Goal: Use online tool/utility: Use online tool/utility

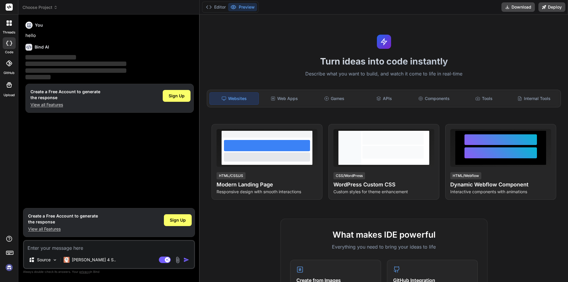
type textarea "x"
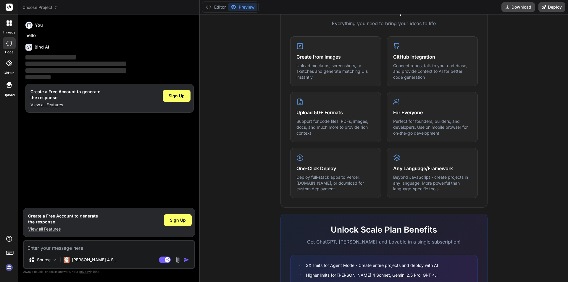
scroll to position [223, 0]
click at [102, 244] on textarea at bounding box center [109, 246] width 170 height 11
type textarea "c"
type textarea "x"
type textarea "cr"
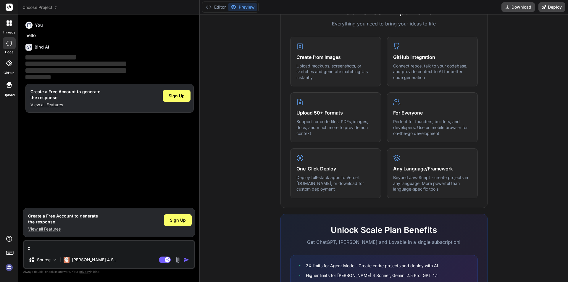
type textarea "x"
type textarea "cre"
type textarea "x"
type textarea "crea"
type textarea "x"
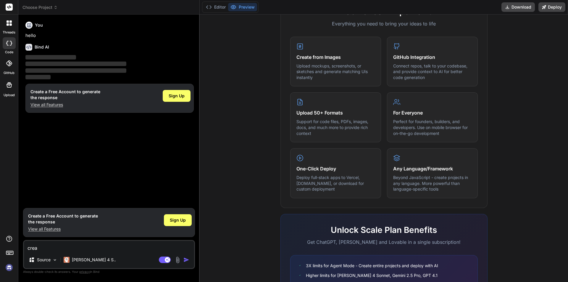
type textarea "creat"
type textarea "x"
type textarea "create"
type textarea "x"
type textarea "create"
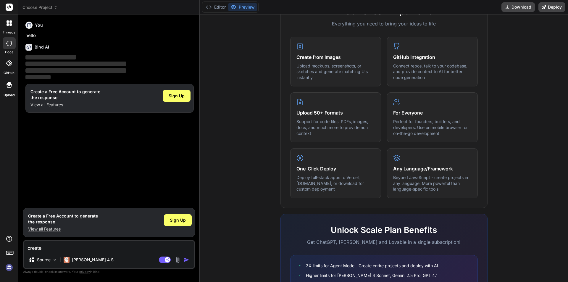
type textarea "x"
type textarea "create t"
type textarea "x"
type textarea "create"
type textarea "x"
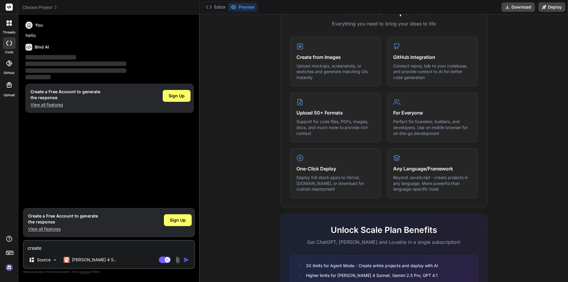
type textarea "create a"
type textarea "x"
type textarea "create a"
type textarea "x"
type textarea "create a d"
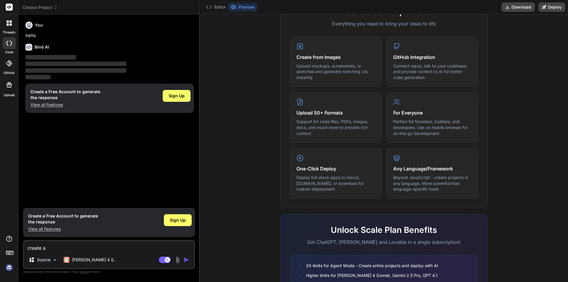
type textarea "x"
type textarea "create a do"
type textarea "x"
type textarea "create a dot"
type textarea "x"
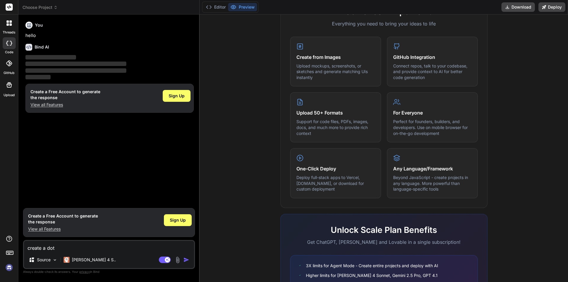
type textarea "create a do"
type textarea "x"
type textarea "create a d"
type textarea "x"
type textarea "create a"
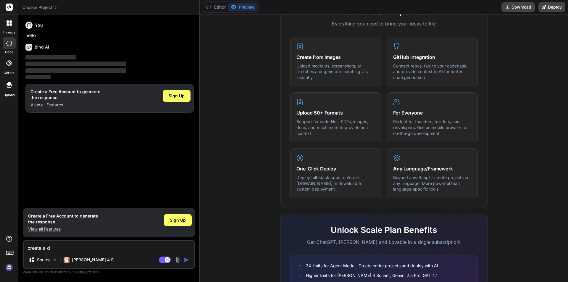
type textarea "x"
type textarea "create a t"
type textarea "x"
type textarea "create a to"
type textarea "x"
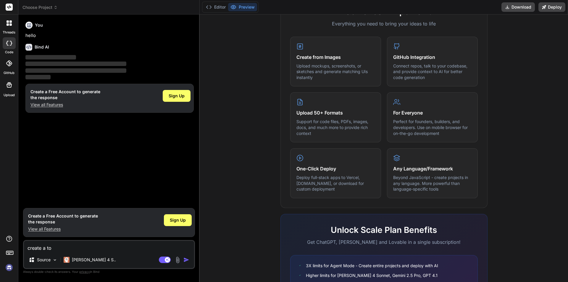
type textarea "create a [PERSON_NAME]"
type textarea "x"
type textarea "create a todo"
type textarea "x"
type textarea "create a todo"
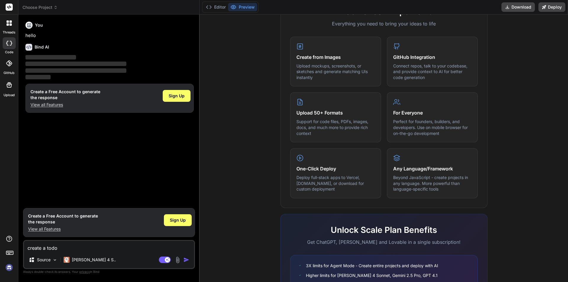
type textarea "x"
type textarea "create a todo"
type textarea "x"
type textarea "create a todo"
type textarea "x"
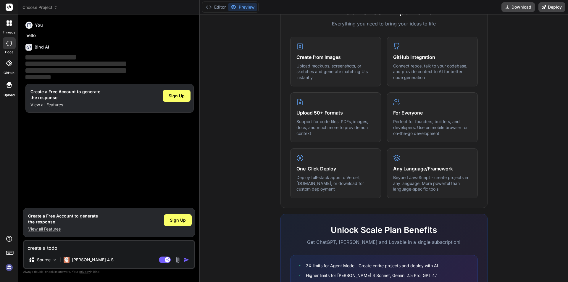
type textarea "create a todo a"
type textarea "x"
type textarea "create a todo ap"
type textarea "x"
type textarea "create a todo app"
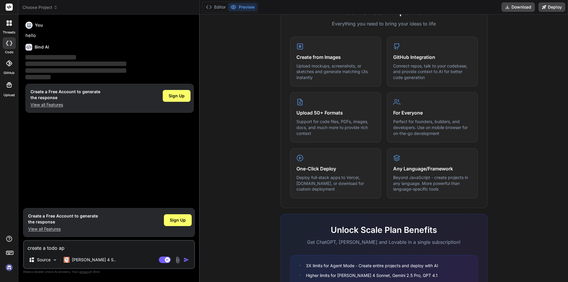
type textarea "x"
type textarea "create a todo app"
type textarea "x"
type textarea "create a todo app b"
type textarea "x"
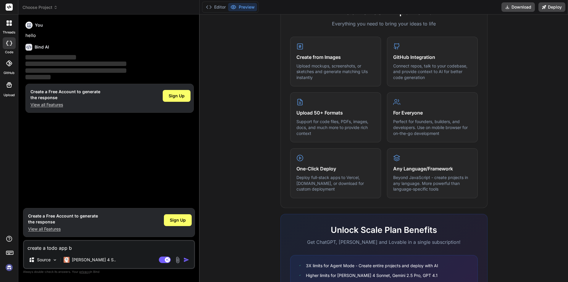
type textarea "create a todo app by"
type textarea "x"
type textarea "create a todo app by"
type textarea "x"
type textarea "create a todo app by u"
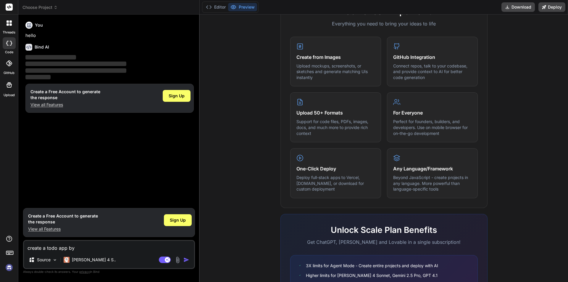
type textarea "x"
type textarea "create a todo app by us"
type textarea "x"
type textarea "create a todo app by usi"
type textarea "x"
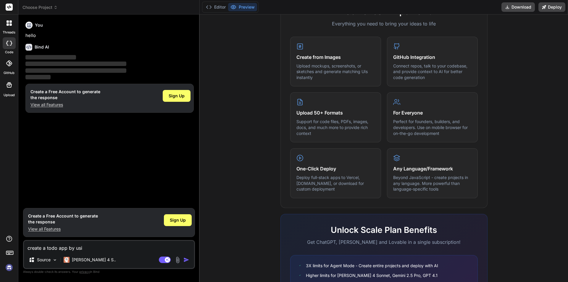
type textarea "create a todo app by usin"
type textarea "x"
type textarea "create a todo app by using"
type textarea "x"
type textarea "create a todo app by using"
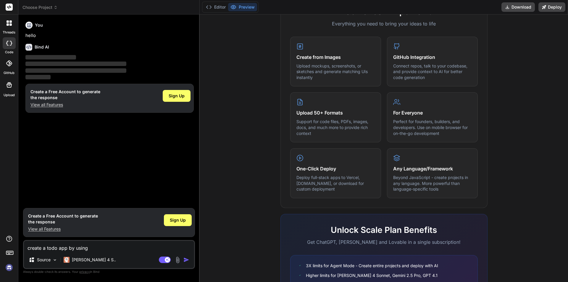
type textarea "x"
type textarea "create a todo app by using n"
type textarea "x"
type textarea "create a todo app by using no"
type textarea "x"
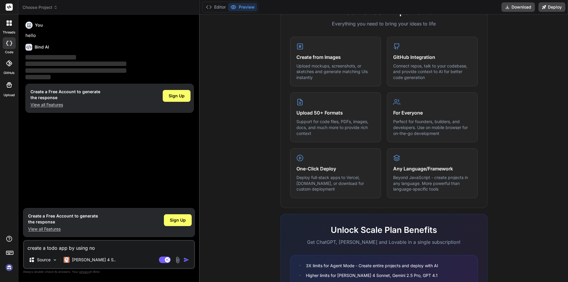
type textarea "create a todo app by using nod"
type textarea "x"
type textarea "create a todo app by using node"
type textarea "x"
type textarea "create a todo app by using node"
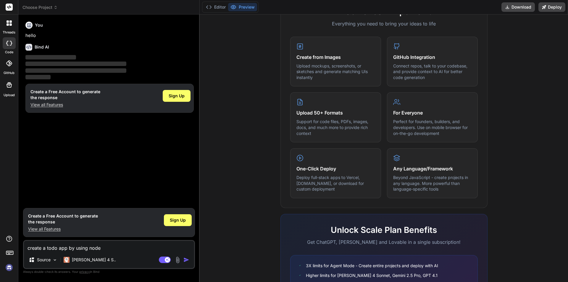
type textarea "x"
type textarea "create a todo app by using node j"
type textarea "x"
type textarea "create a todo app by using node js"
type textarea "x"
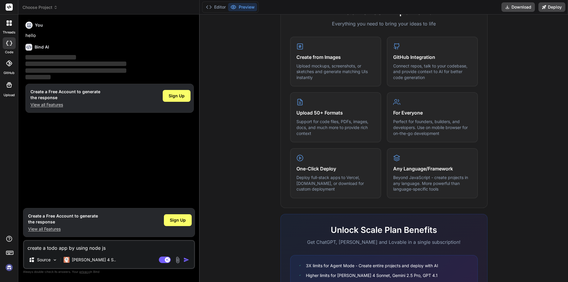
type textarea "create a todo app by using node js"
click at [185, 260] on img "button" at bounding box center [186, 260] width 6 height 6
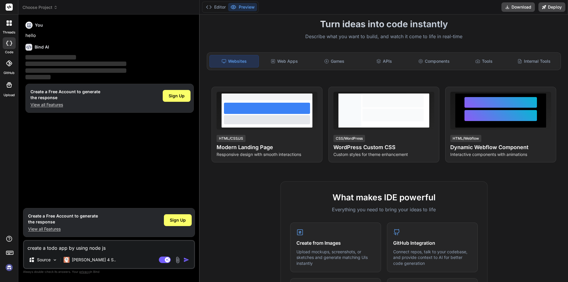
scroll to position [0, 0]
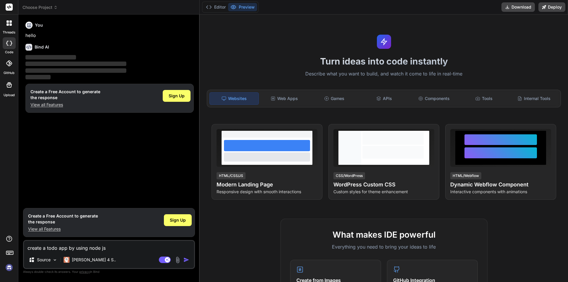
click at [45, 105] on p "View all Features" at bounding box center [65, 105] width 70 height 6
click at [117, 249] on textarea "create a todo app by using node js" at bounding box center [109, 246] width 170 height 11
click at [185, 257] on img "button" at bounding box center [186, 260] width 6 height 6
click at [184, 260] on img "button" at bounding box center [186, 260] width 6 height 6
click at [117, 248] on textarea "create a todo app by using node js" at bounding box center [109, 246] width 170 height 11
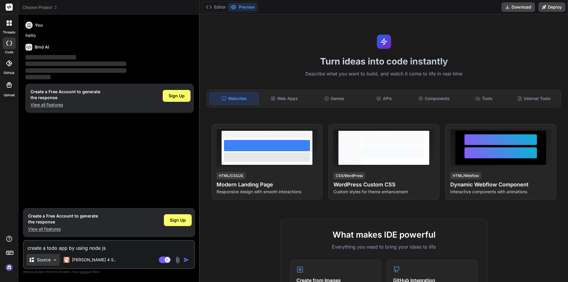
click at [47, 260] on p "Source" at bounding box center [44, 260] width 14 height 6
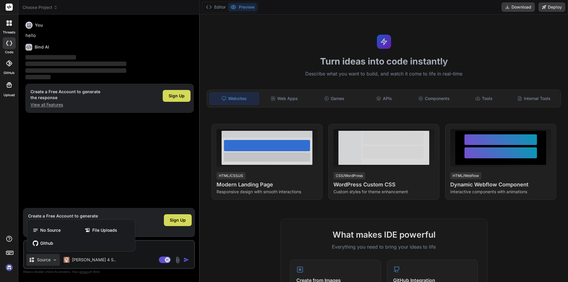
click at [52, 259] on div at bounding box center [284, 141] width 568 height 282
type textarea "x"
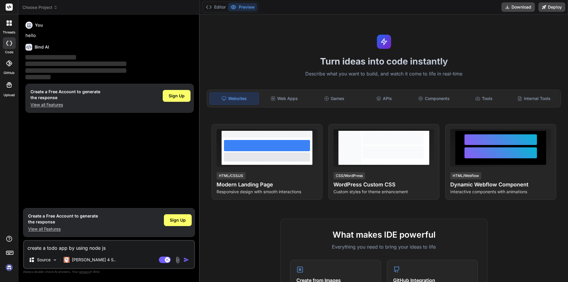
click at [107, 246] on textarea "create a todo app by using node js" at bounding box center [109, 246] width 170 height 11
click at [186, 257] on img "button" at bounding box center [186, 260] width 6 height 6
click at [186, 259] on img "button" at bounding box center [186, 260] width 6 height 6
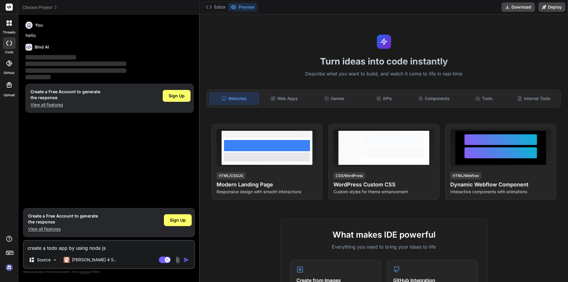
click at [148, 251] on textarea "create a todo app by using node js" at bounding box center [109, 246] width 170 height 11
